Goal: Information Seeking & Learning: Learn about a topic

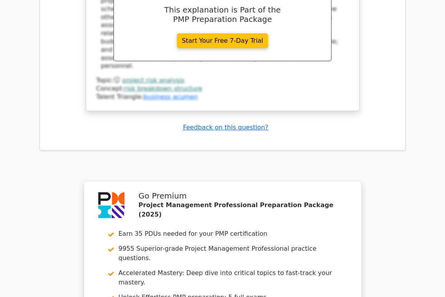
scroll to position [4667, 0]
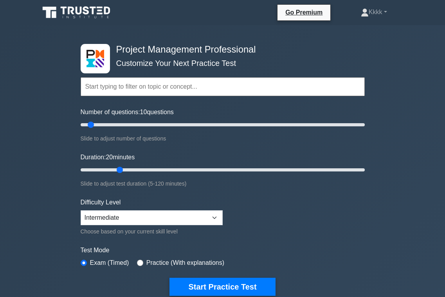
drag, startPoint x: 98, startPoint y: 168, endPoint x: 117, endPoint y: 167, distance: 18.8
type input "20"
click at [117, 167] on input "Duration: 20 minutes" at bounding box center [223, 169] width 284 height 9
drag, startPoint x: 92, startPoint y: 123, endPoint x: 123, endPoint y: 120, distance: 30.8
type input "35"
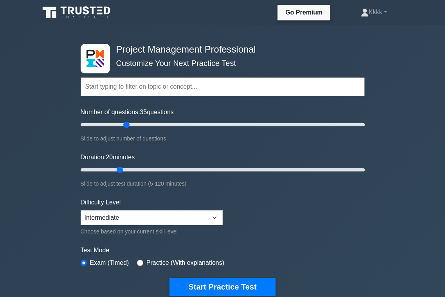
click at [123, 120] on input "Number of questions: 35 questions" at bounding box center [223, 124] width 284 height 9
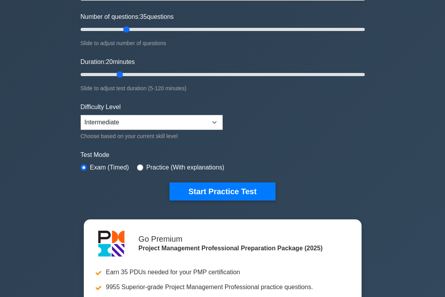
scroll to position [75, 0]
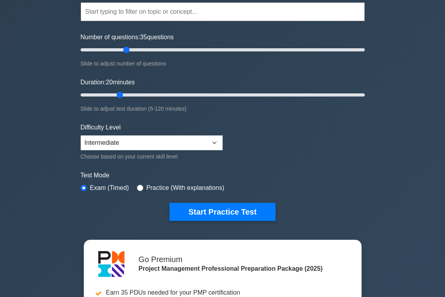
click at [148, 152] on div "Choose based on your current skill level" at bounding box center [152, 156] width 142 height 9
click at [151, 130] on div "Difficulty Level Beginner Intermediate Expert Choose based on your current skil…" at bounding box center [152, 142] width 142 height 38
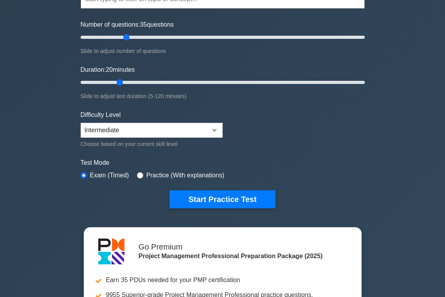
click at [150, 172] on label "Practice (With explanations)" at bounding box center [186, 174] width 78 height 9
click at [141, 176] on input "radio" at bounding box center [140, 175] width 6 height 6
radio input "true"
click at [89, 173] on div "Exam (Timed)" at bounding box center [105, 174] width 49 height 9
click at [83, 172] on input "radio" at bounding box center [84, 175] width 6 height 6
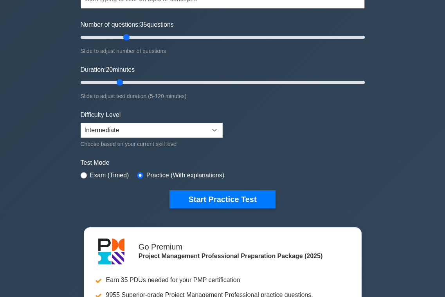
radio input "true"
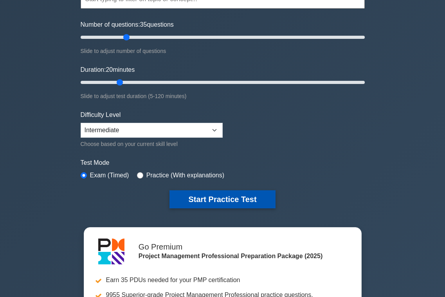
click at [203, 196] on button "Start Practice Test" at bounding box center [223, 199] width 106 height 18
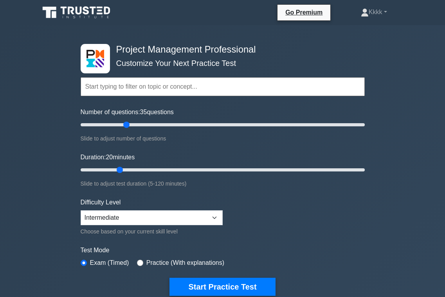
scroll to position [0, 0]
drag, startPoint x: 127, startPoint y: 124, endPoint x: 114, endPoint y: 124, distance: 12.5
type input "25"
click at [114, 124] on input "Number of questions: 25 questions" at bounding box center [223, 124] width 284 height 9
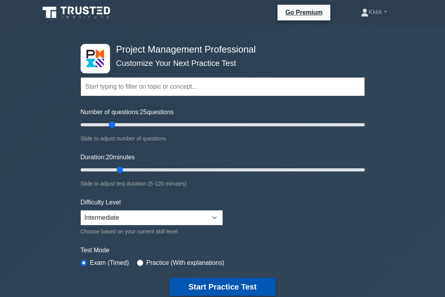
click at [195, 285] on button "Start Practice Test" at bounding box center [223, 286] width 106 height 18
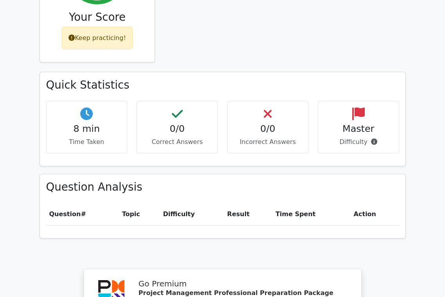
scroll to position [412, 0]
